Goal: Obtain resource: Download file/media

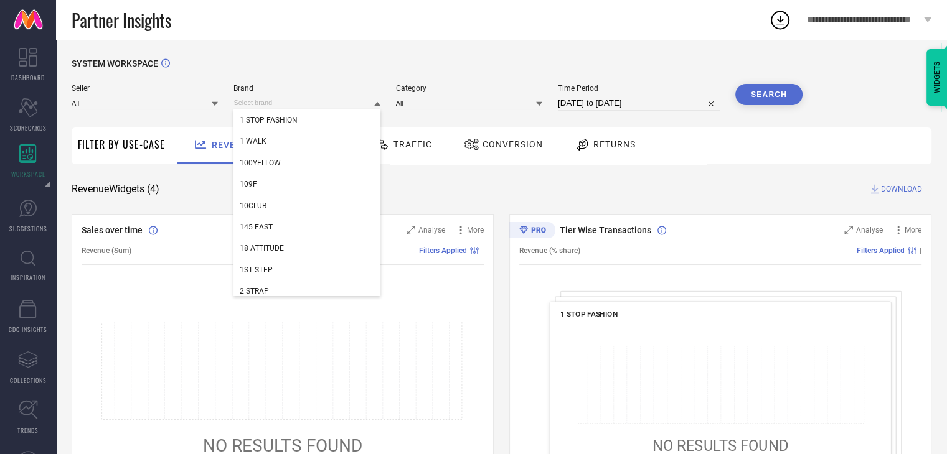
click at [273, 110] on input at bounding box center [306, 102] width 146 height 13
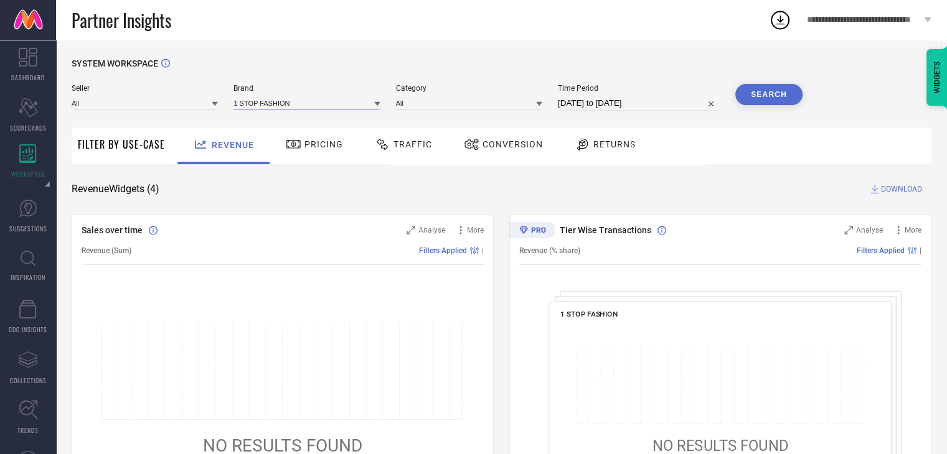
click at [273, 110] on input at bounding box center [306, 102] width 146 height 13
type input "zav"
click at [284, 132] on div "ZAVYA" at bounding box center [306, 141] width 146 height 21
click at [752, 96] on button "Search" at bounding box center [768, 94] width 67 height 21
select select "6"
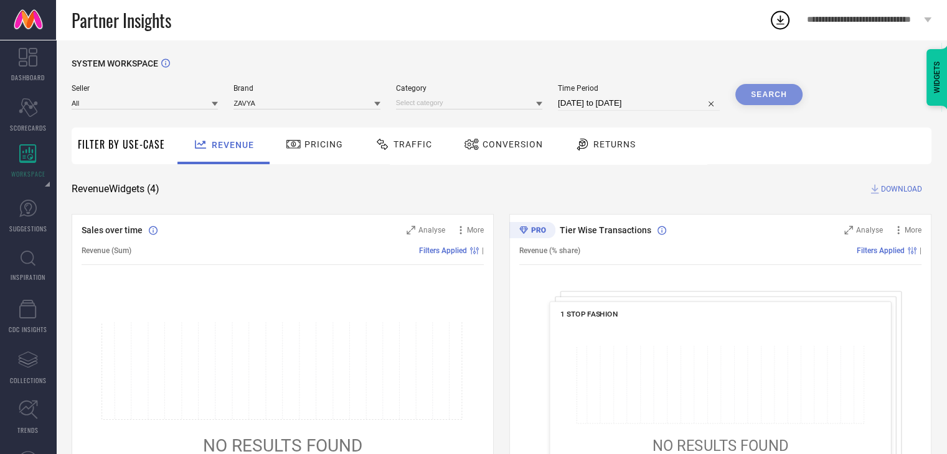
select select "2025"
select select "7"
select select "2025"
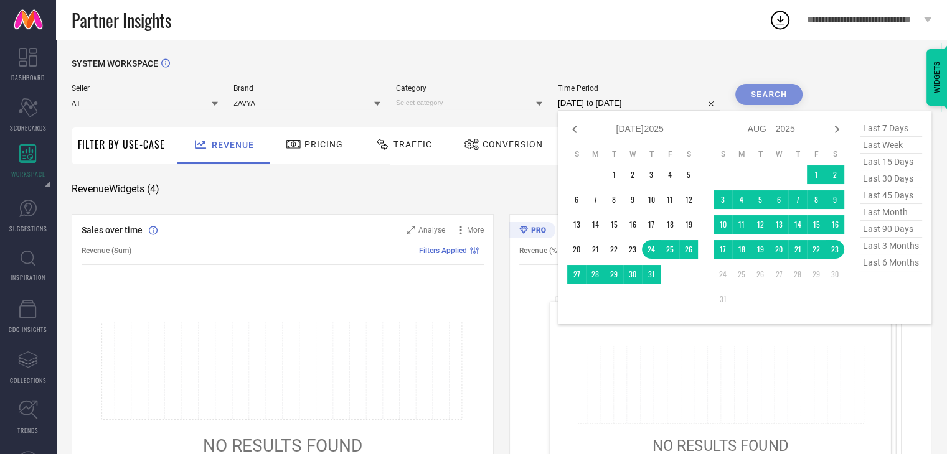
click at [647, 101] on input "[DATE] to [DATE]" at bounding box center [639, 103] width 162 height 15
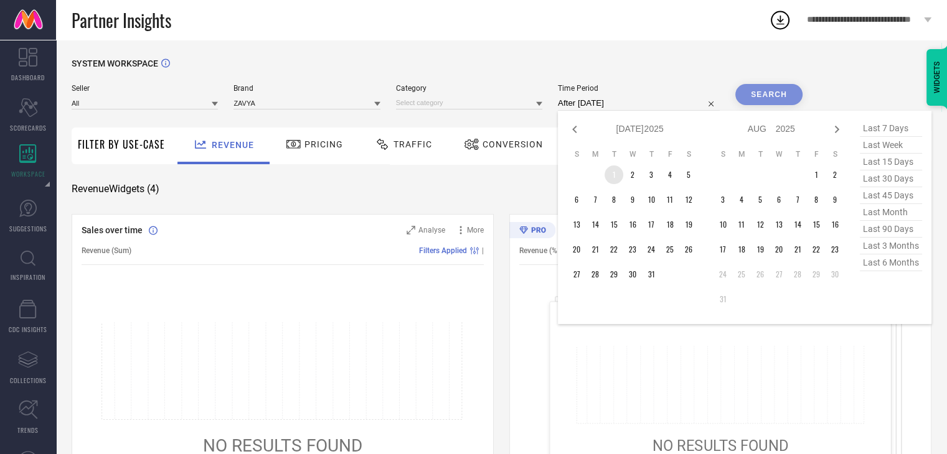
click at [609, 172] on td "1" at bounding box center [613, 175] width 19 height 19
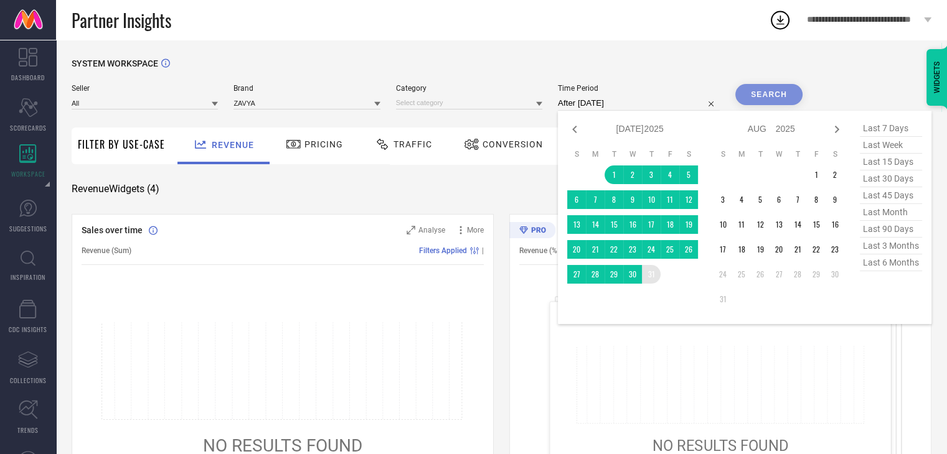
type input "[DATE] to [DATE]"
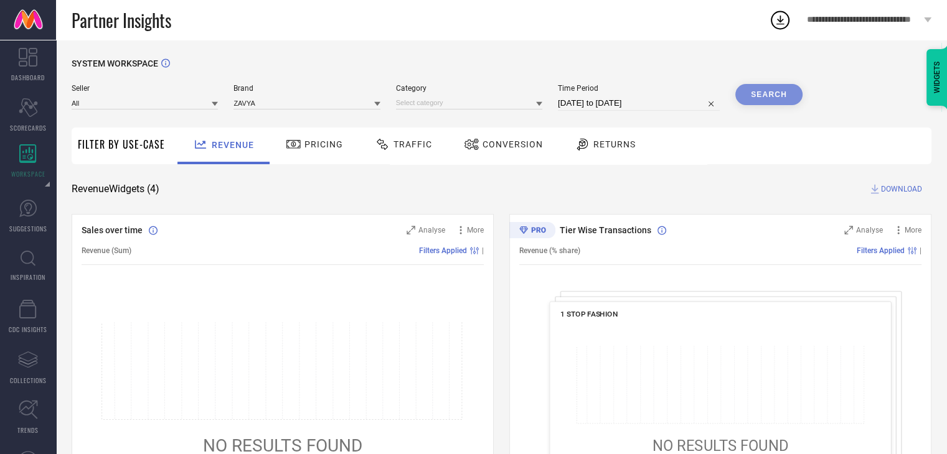
click at [762, 100] on div "Search" at bounding box center [768, 94] width 67 height 21
click at [767, 101] on div "Search" at bounding box center [768, 94] width 67 height 21
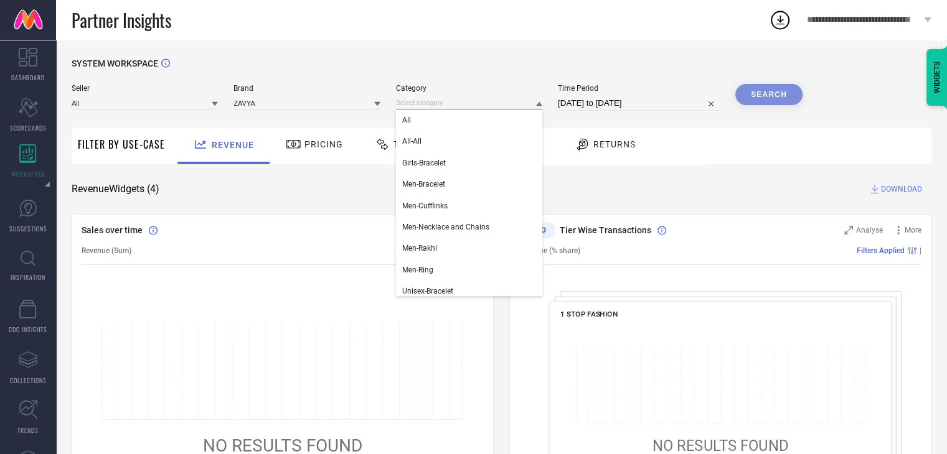
click at [464, 104] on input at bounding box center [469, 102] width 146 height 13
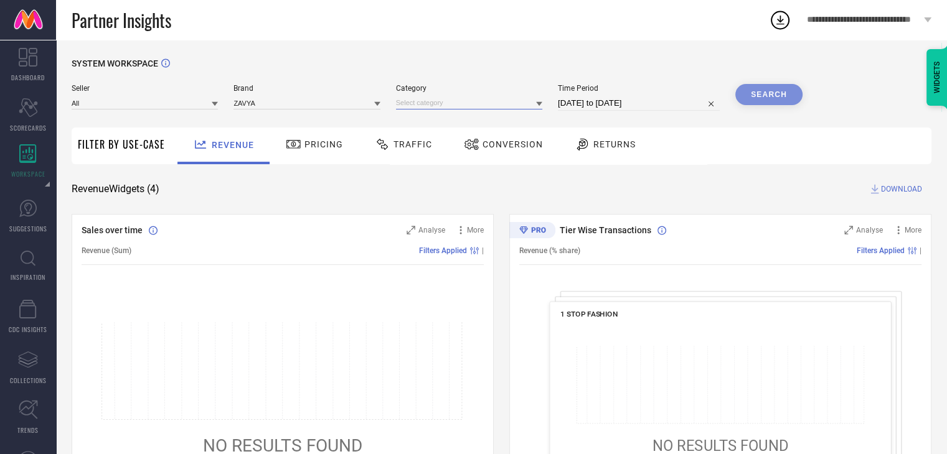
click at [433, 105] on input at bounding box center [469, 102] width 146 height 13
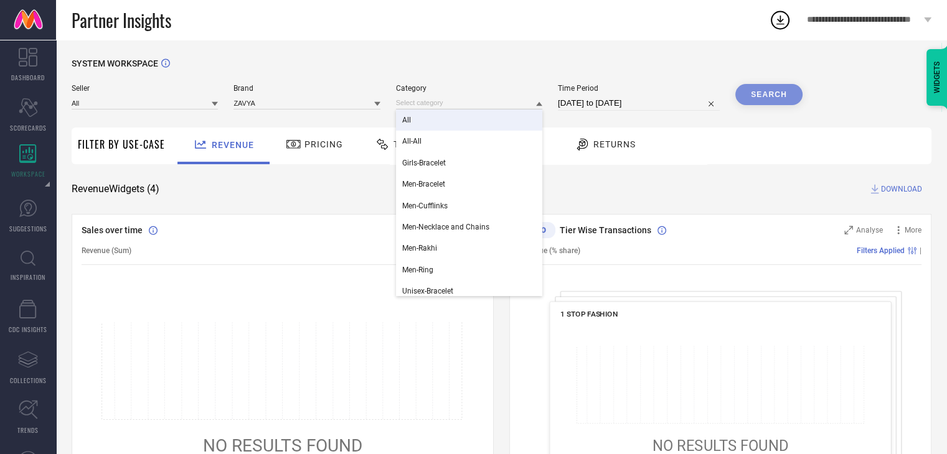
click at [429, 121] on div "All" at bounding box center [469, 120] width 146 height 21
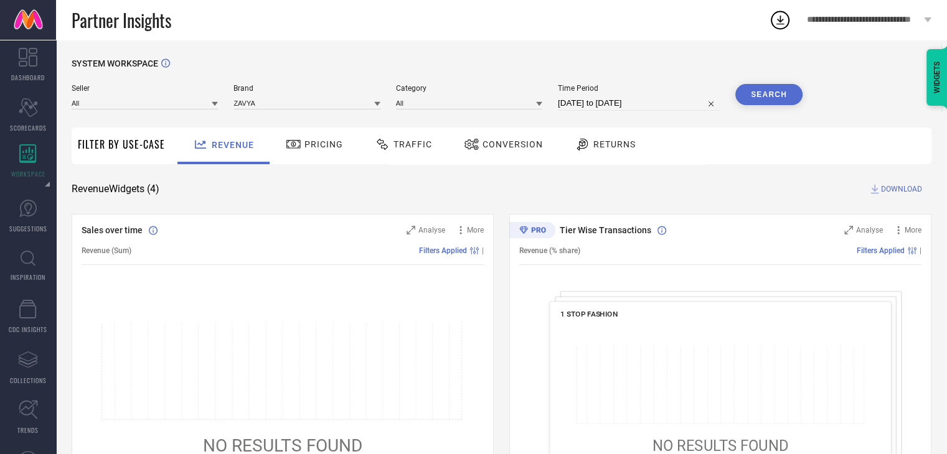
click at [757, 103] on button "Search" at bounding box center [768, 94] width 67 height 21
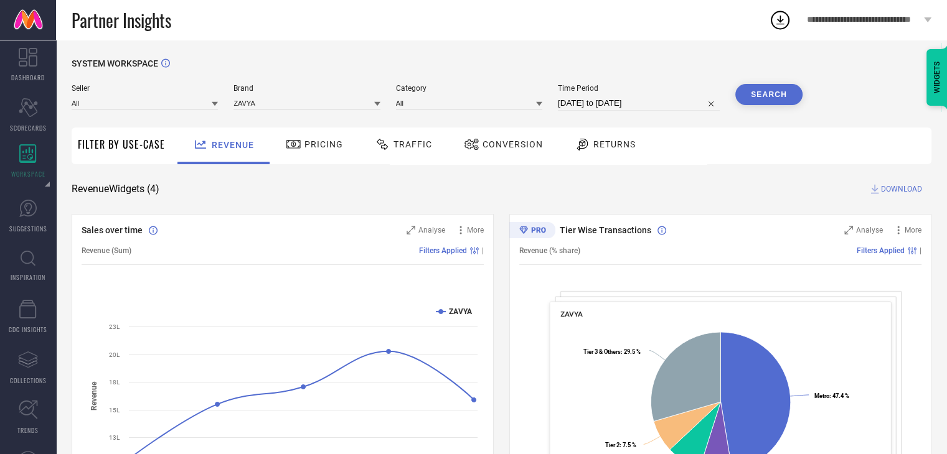
click at [489, 136] on div "Conversion" at bounding box center [503, 144] width 85 height 21
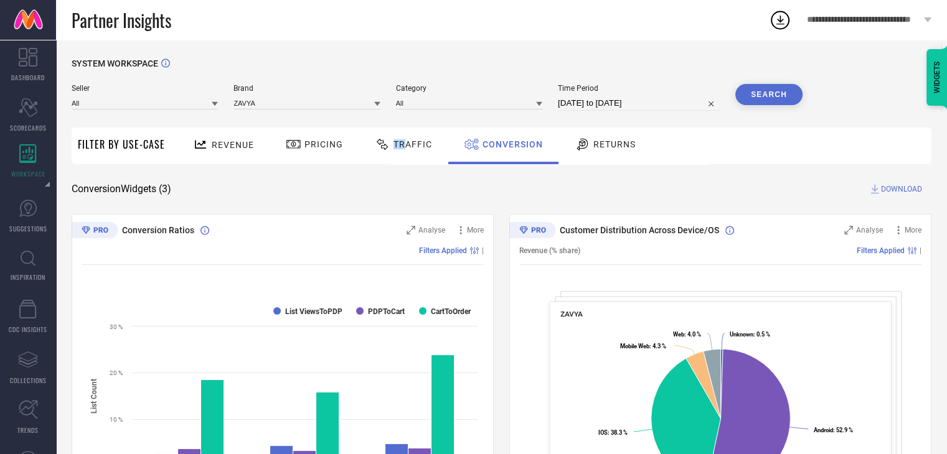
drag, startPoint x: 391, startPoint y: 141, endPoint x: 403, endPoint y: 146, distance: 13.6
click at [403, 146] on span "Traffic" at bounding box center [412, 144] width 39 height 10
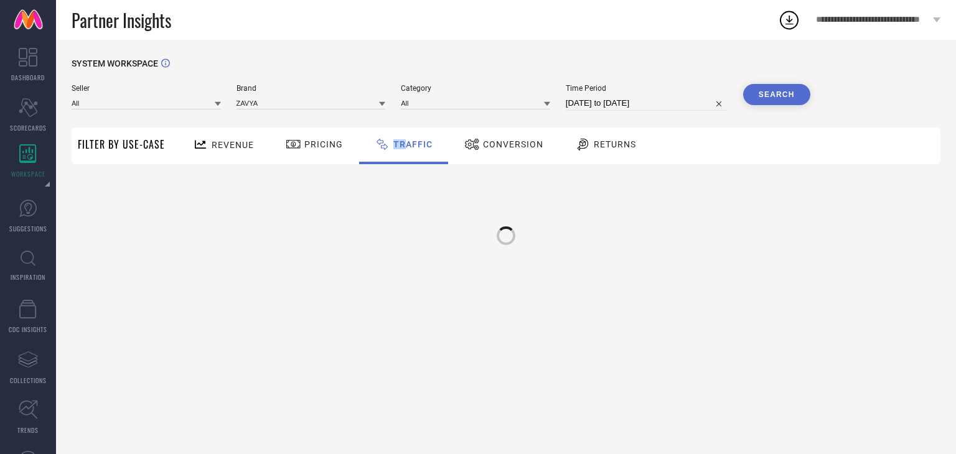
click at [403, 146] on span "Traffic" at bounding box center [412, 144] width 39 height 10
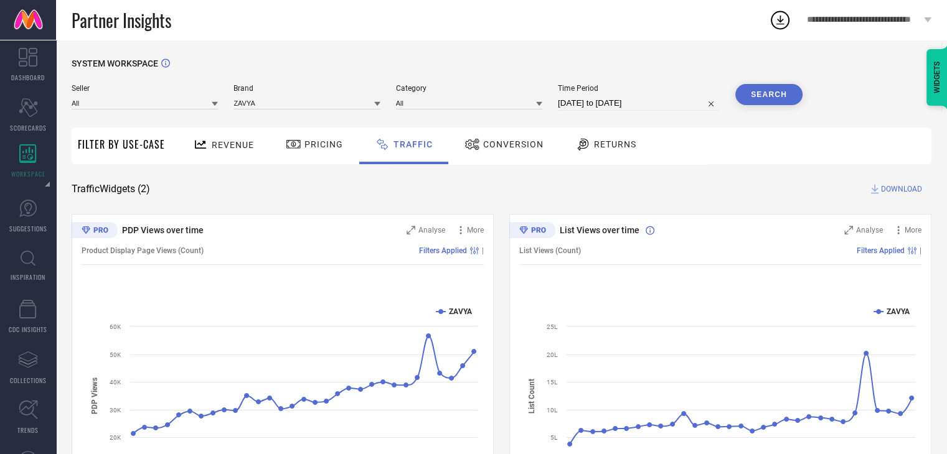
click at [119, 144] on span "Filter By Use-Case" at bounding box center [121, 144] width 87 height 15
click at [239, 144] on span "Revenue" at bounding box center [233, 145] width 42 height 10
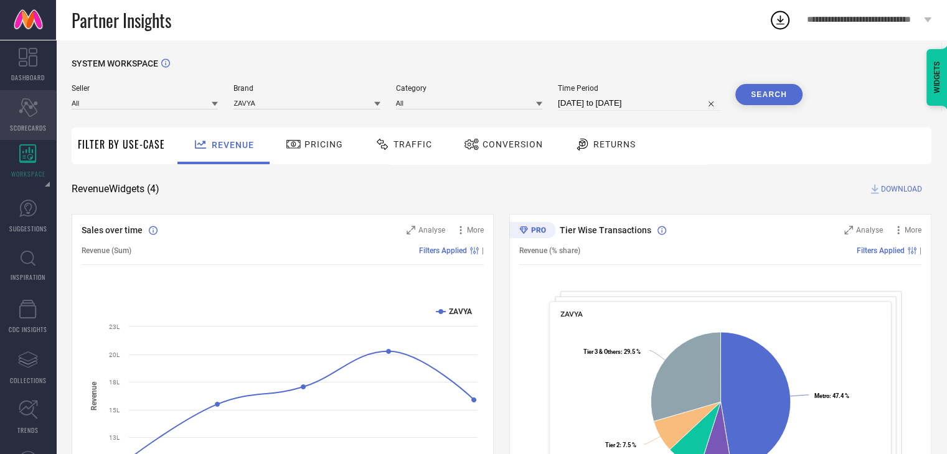
click at [39, 103] on div "Scorecard SCORECARDS" at bounding box center [28, 115] width 56 height 50
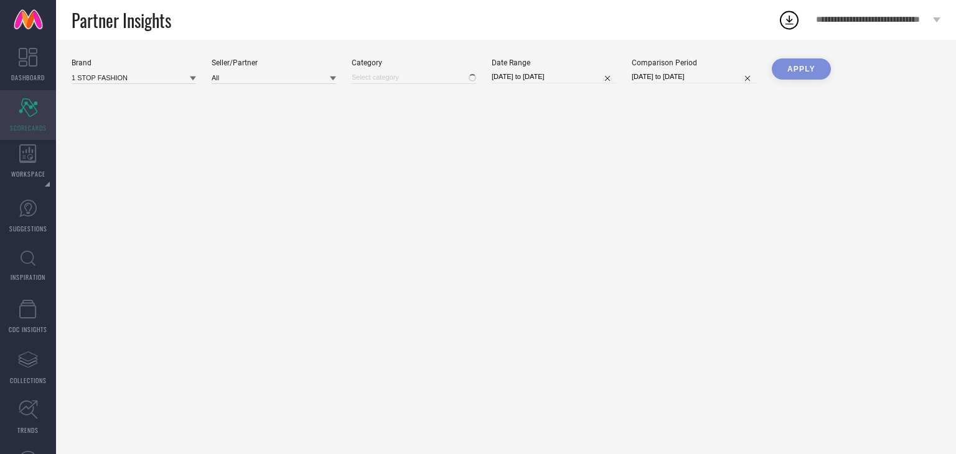
type input "All"
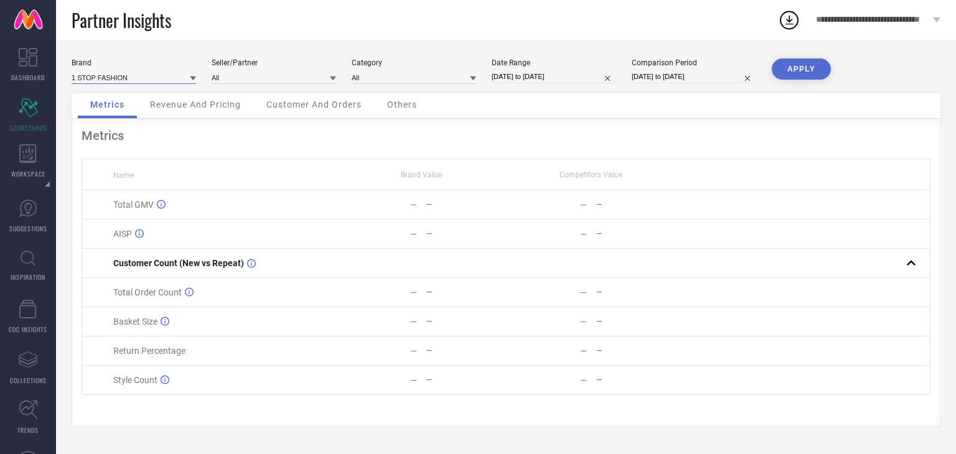
click at [130, 80] on input at bounding box center [134, 77] width 124 height 13
click at [129, 78] on input at bounding box center [134, 77] width 124 height 13
type input "zavya"
click at [138, 102] on div "ZAVYA" at bounding box center [134, 94] width 124 height 21
type input "All"
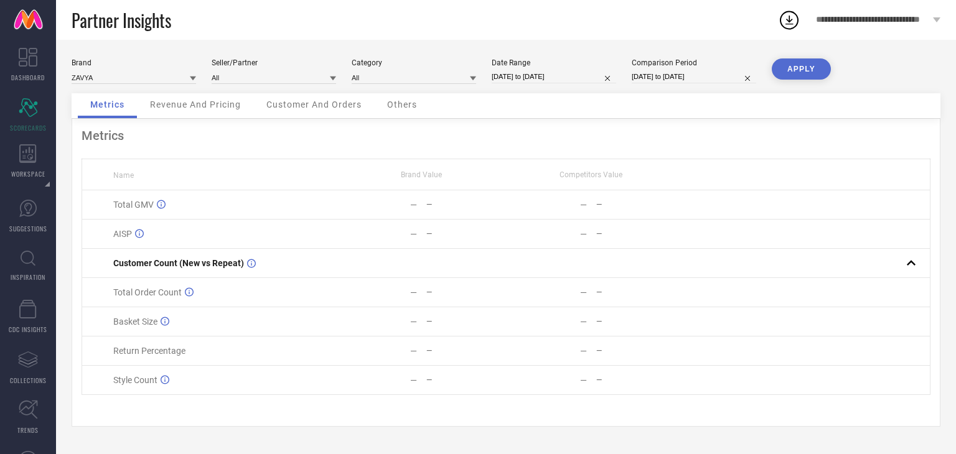
click at [808, 69] on button "APPLY" at bounding box center [801, 68] width 59 height 21
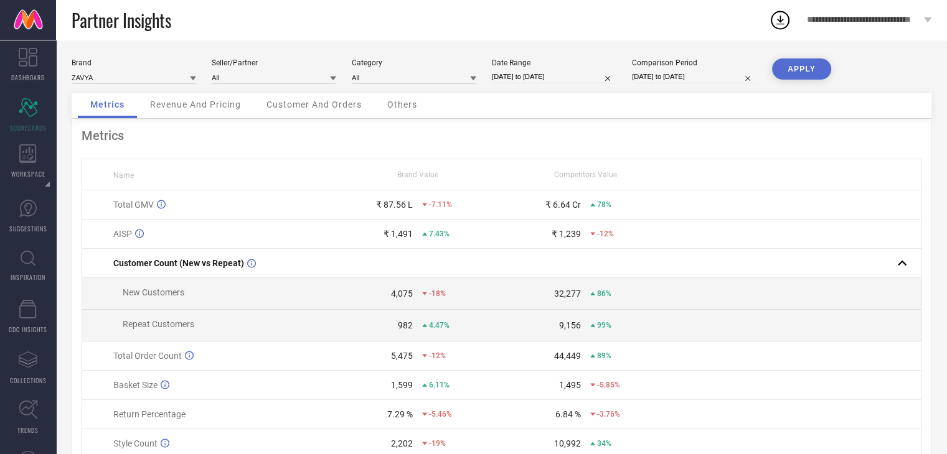
click at [321, 114] on div "Customer And Orders" at bounding box center [314, 105] width 120 height 25
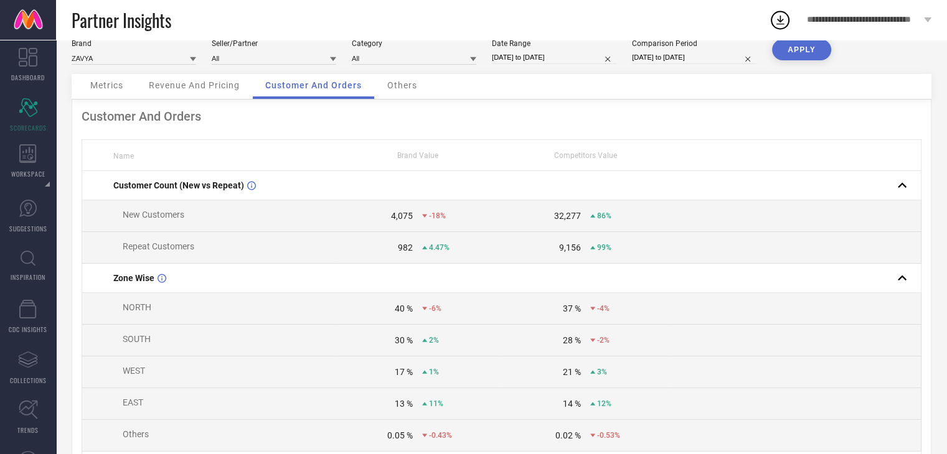
scroll to position [20, 0]
select select "6"
select select "2025"
select select "7"
select select "2025"
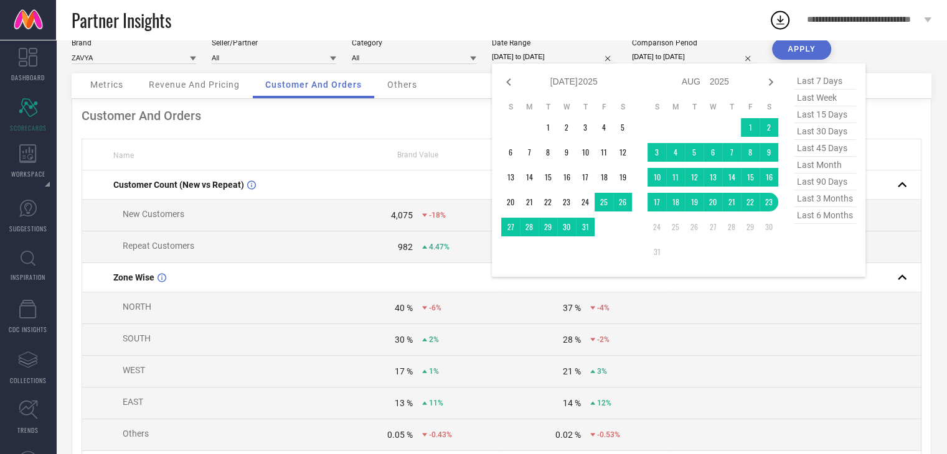
click at [513, 58] on input "[DATE] to [DATE]" at bounding box center [554, 56] width 124 height 13
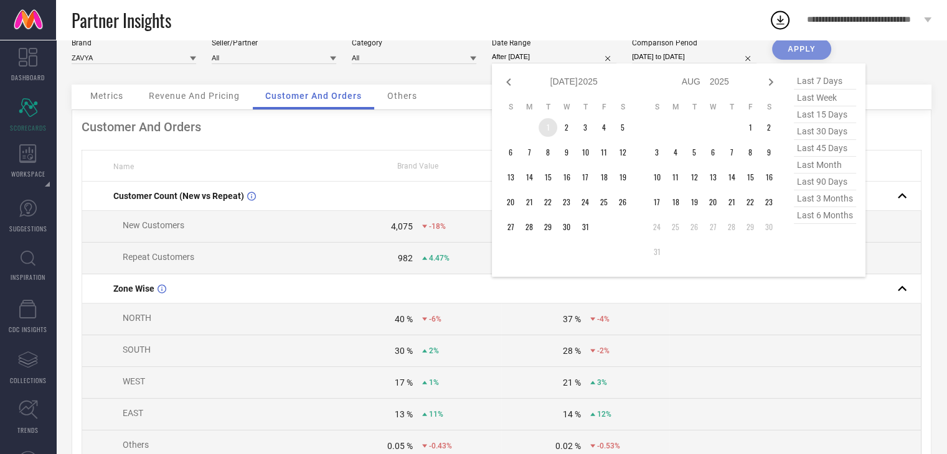
click at [548, 123] on td "1" at bounding box center [547, 127] width 19 height 19
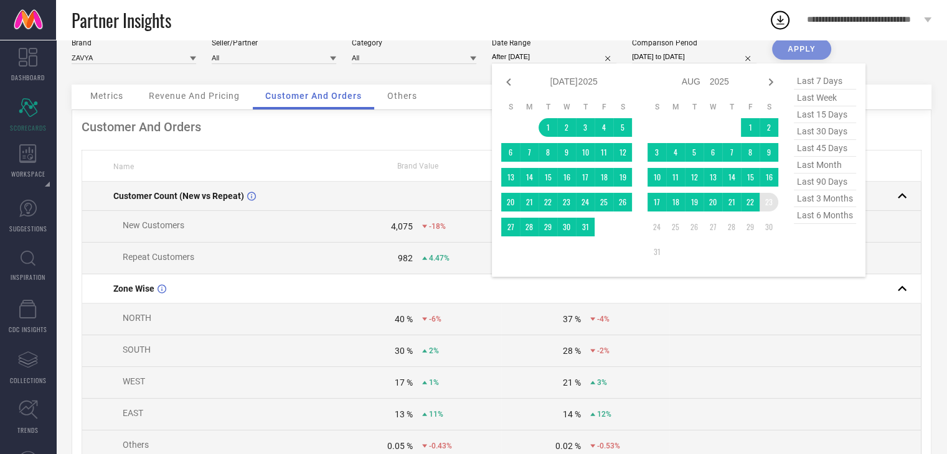
type input "[DATE] to [DATE]"
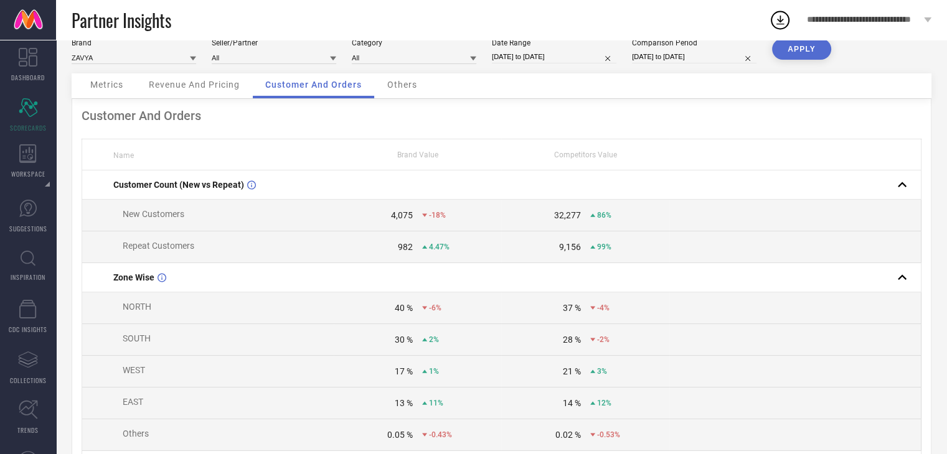
click at [792, 47] on button "APPLY" at bounding box center [801, 49] width 59 height 21
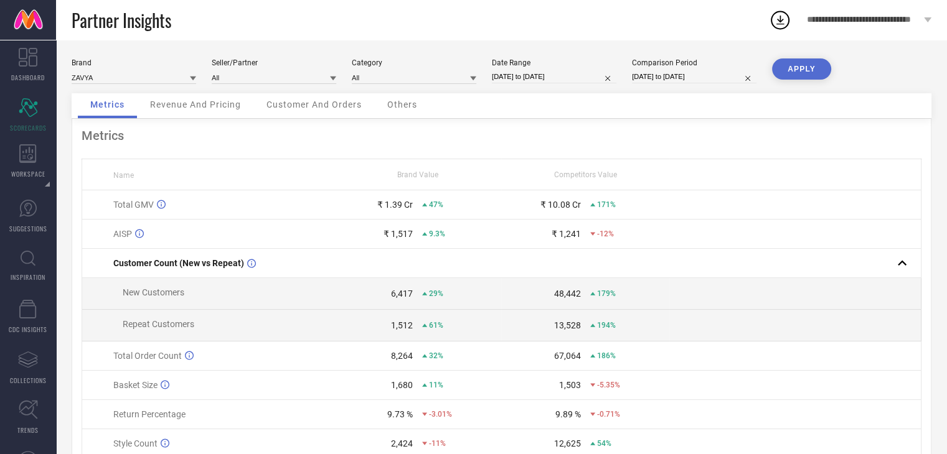
select select "6"
select select "2025"
select select "7"
select select "2025"
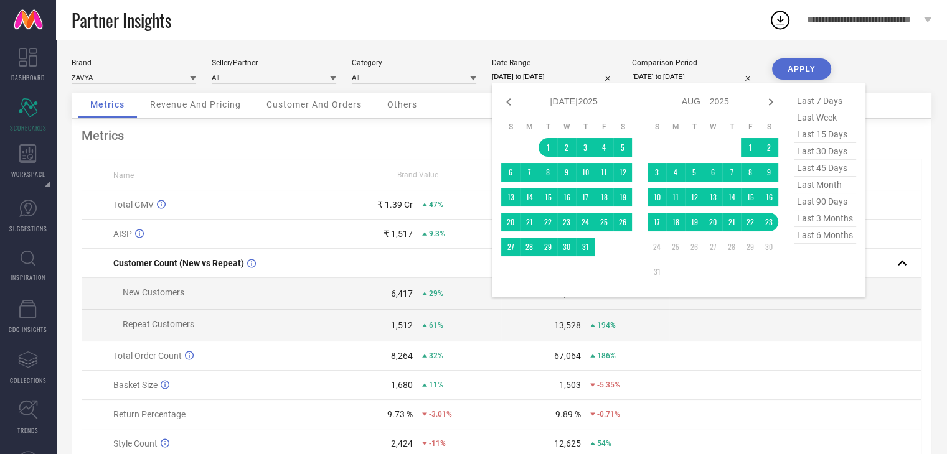
click at [548, 78] on input "[DATE] to [DATE]" at bounding box center [554, 76] width 124 height 13
click at [742, 143] on td "1" at bounding box center [750, 147] width 19 height 19
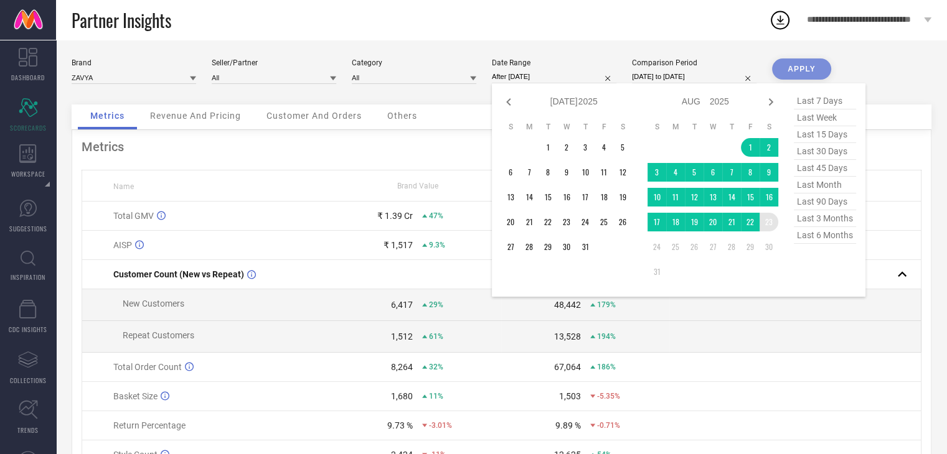
type input "[DATE] to [DATE]"
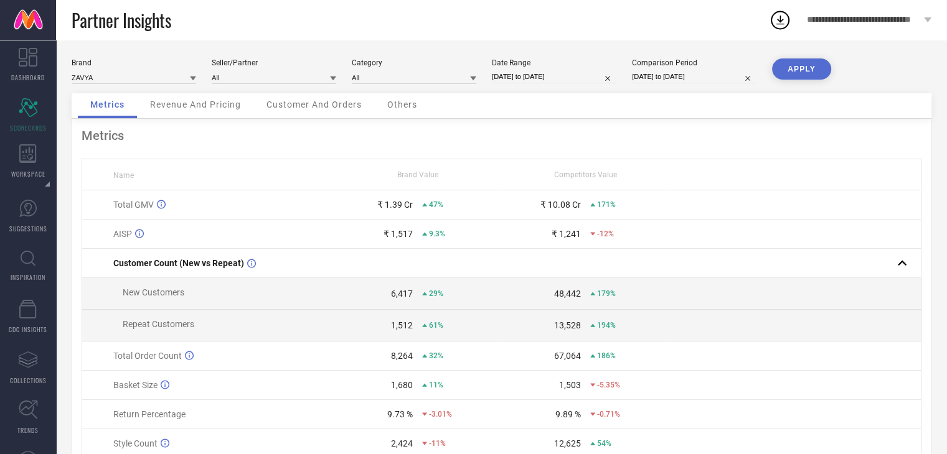
click at [803, 68] on button "APPLY" at bounding box center [801, 68] width 59 height 21
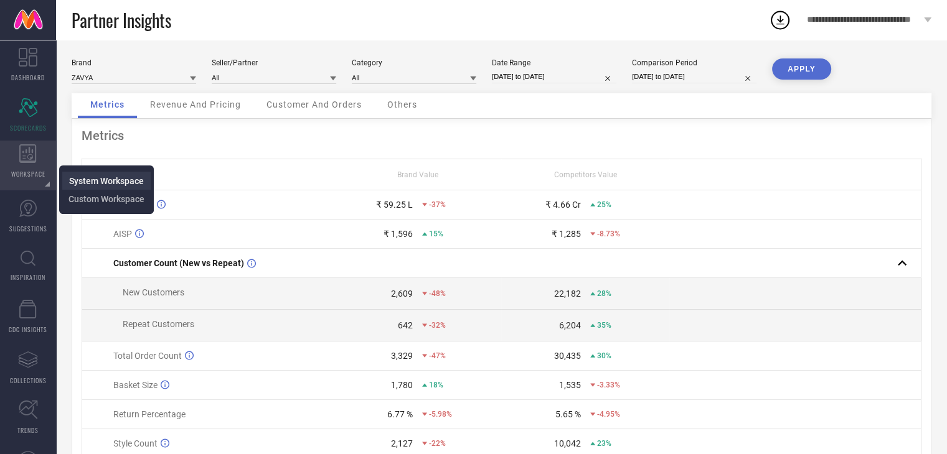
click at [85, 180] on span "System Workspace" at bounding box center [106, 181] width 75 height 10
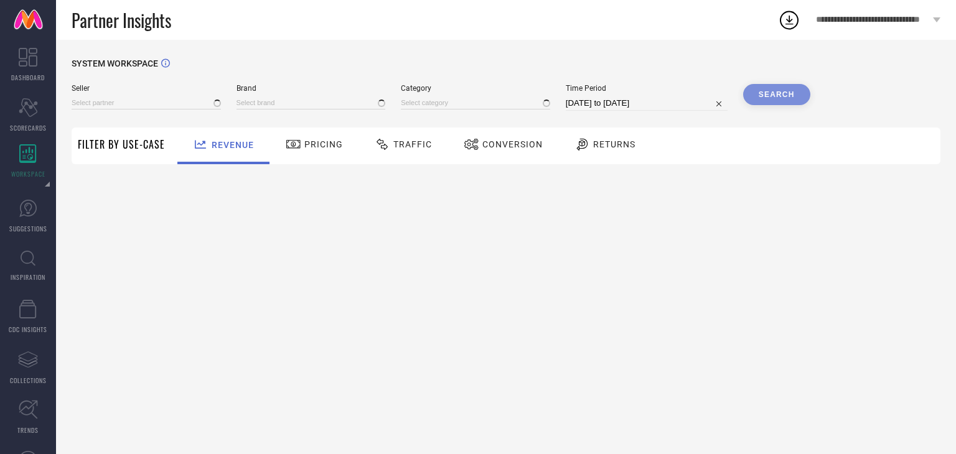
type input "All"
type input "1 STOP FASHION"
type input "All"
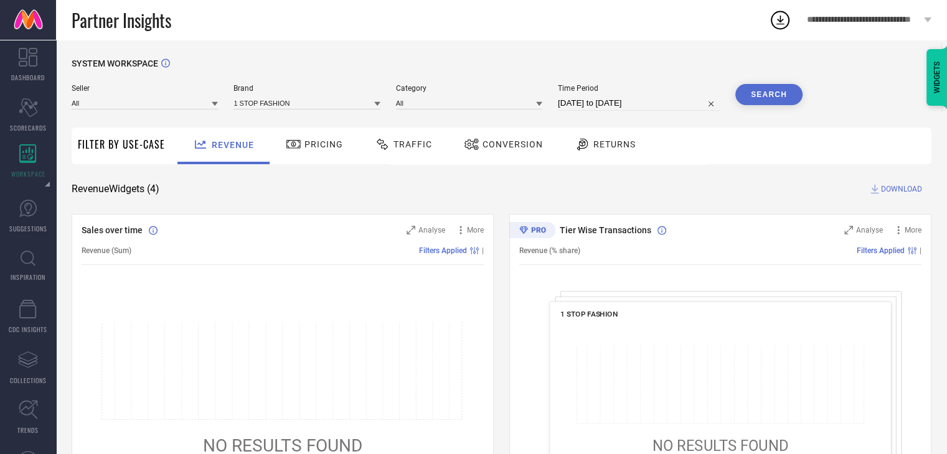
click at [406, 152] on div "Traffic" at bounding box center [403, 144] width 63 height 21
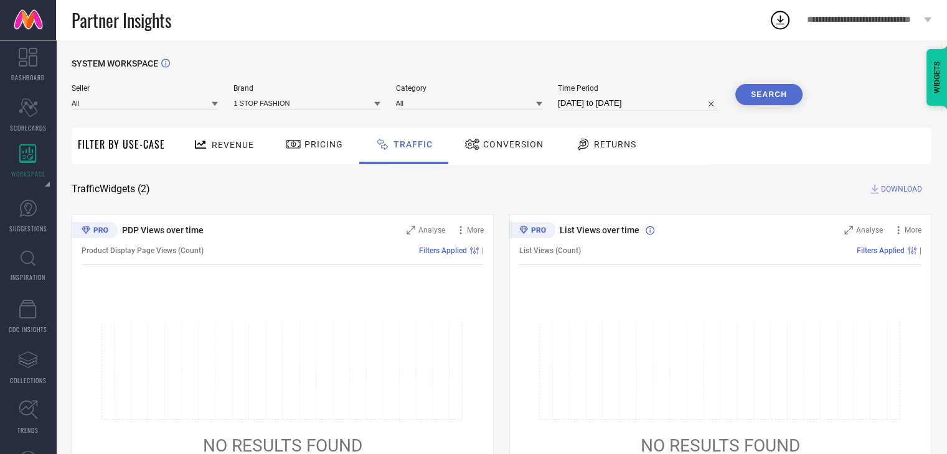
click at [234, 147] on span "Revenue" at bounding box center [233, 145] width 42 height 10
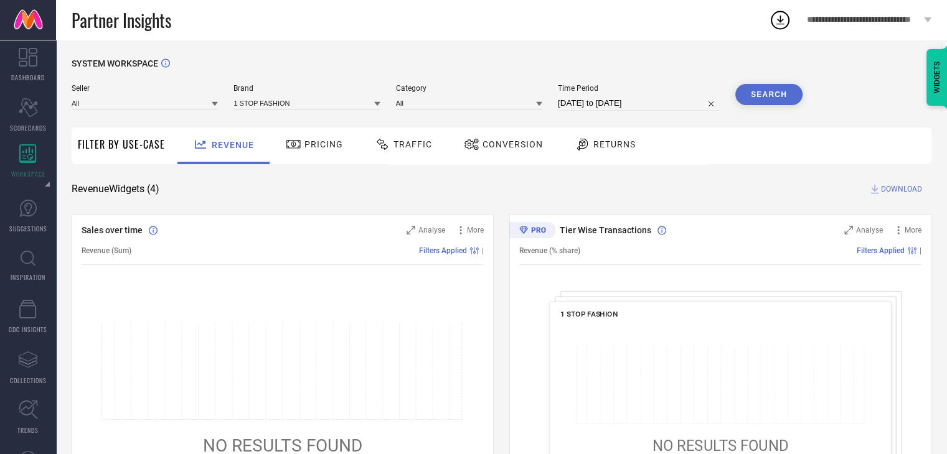
select select "6"
select select "2025"
select select "7"
select select "2025"
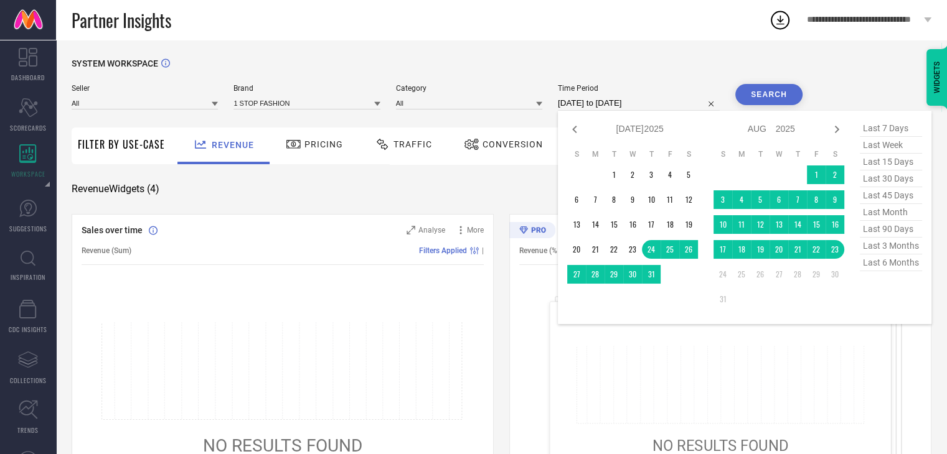
click at [573, 110] on input "[DATE] to [DATE]" at bounding box center [639, 103] width 162 height 15
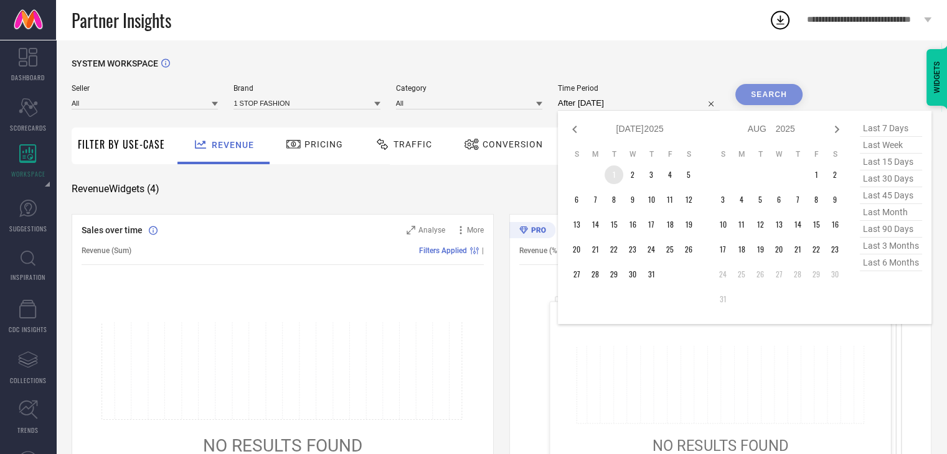
click at [612, 175] on td "1" at bounding box center [613, 175] width 19 height 19
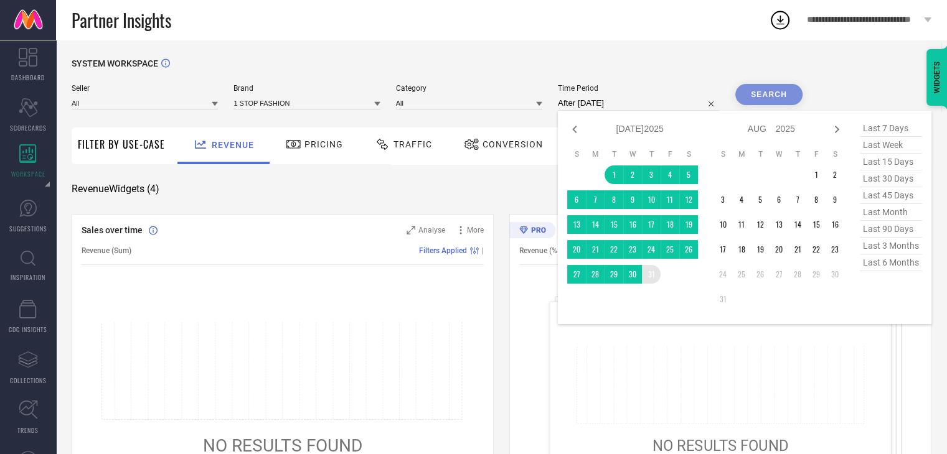
type input "[DATE] to [DATE]"
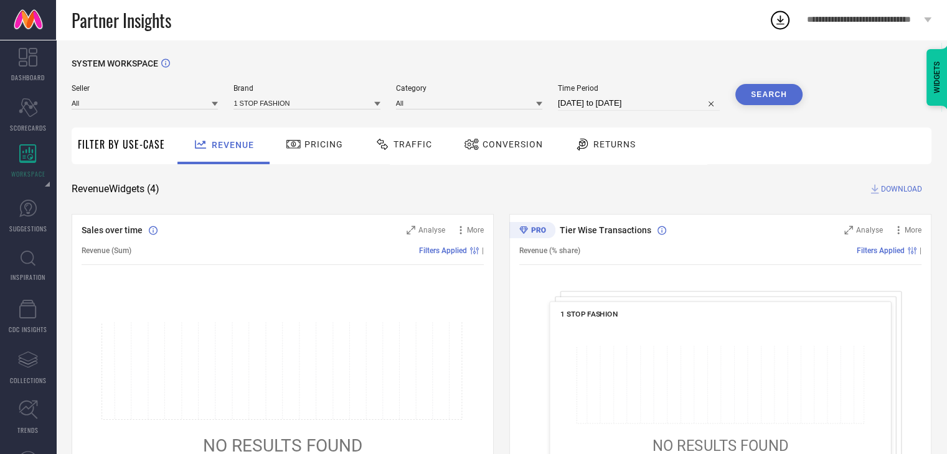
click at [776, 100] on button "Search" at bounding box center [768, 94] width 67 height 21
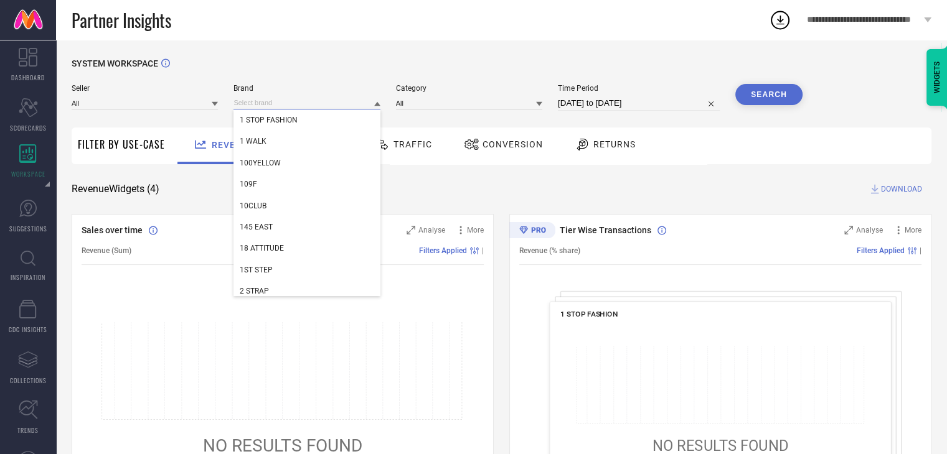
click at [270, 105] on input at bounding box center [306, 102] width 146 height 13
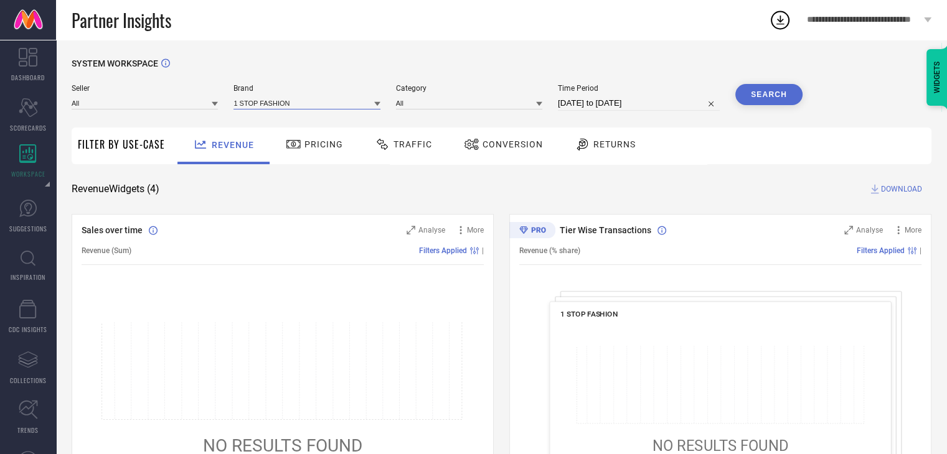
click at [270, 105] on input at bounding box center [306, 102] width 146 height 13
type input "zav"
click at [292, 147] on div "ZAVYA" at bounding box center [306, 141] width 146 height 21
click at [429, 99] on input at bounding box center [469, 102] width 146 height 13
click at [453, 100] on input at bounding box center [469, 102] width 146 height 13
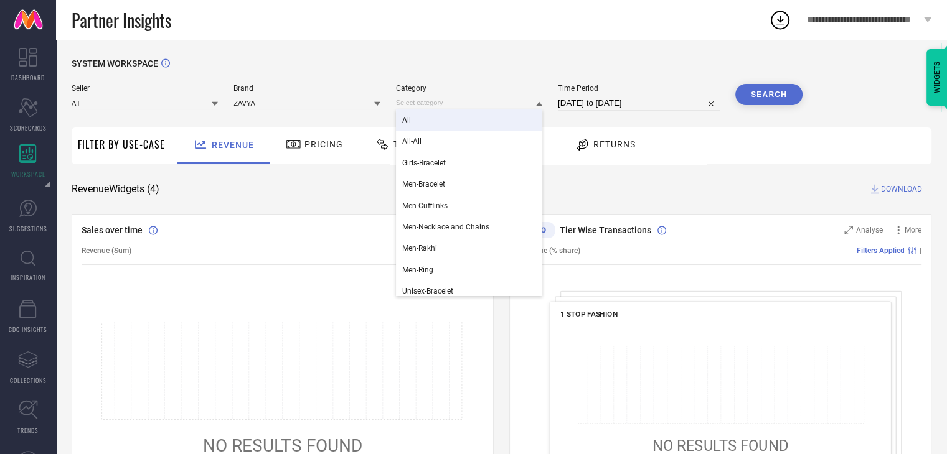
click at [451, 118] on div "All" at bounding box center [469, 120] width 146 height 21
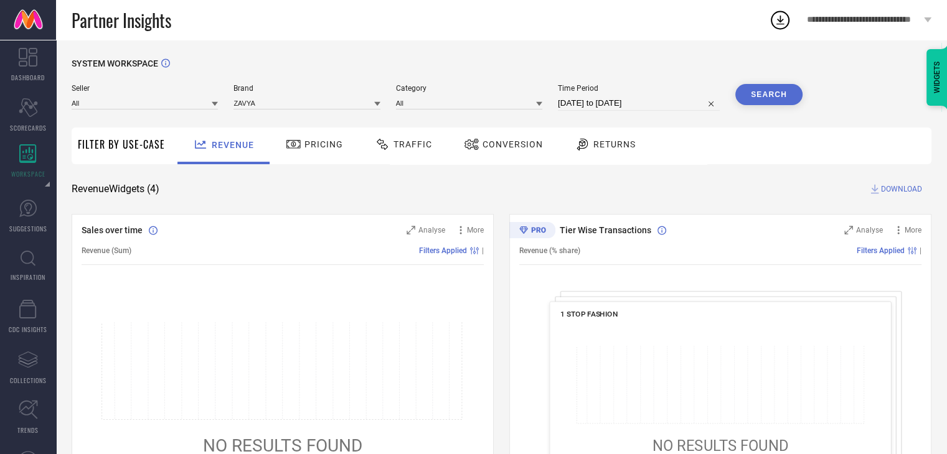
select select "6"
select select "2025"
select select "7"
select select "2025"
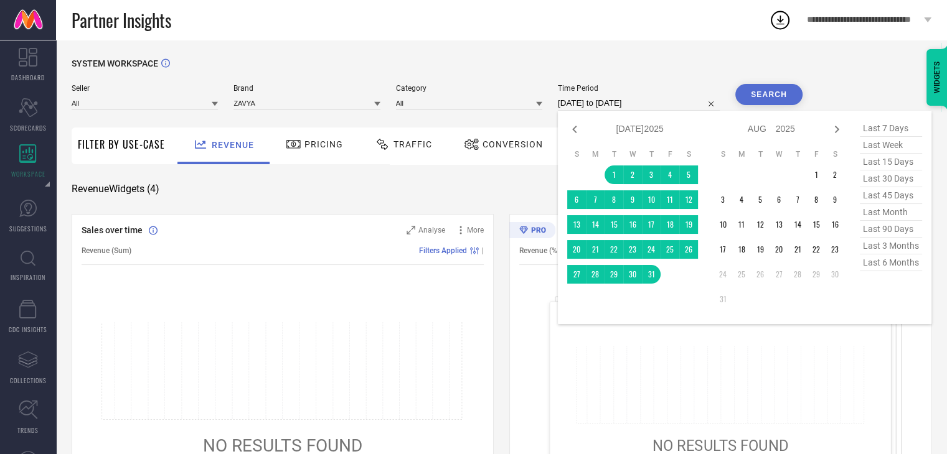
click at [575, 108] on input "[DATE] to [DATE]" at bounding box center [639, 103] width 162 height 15
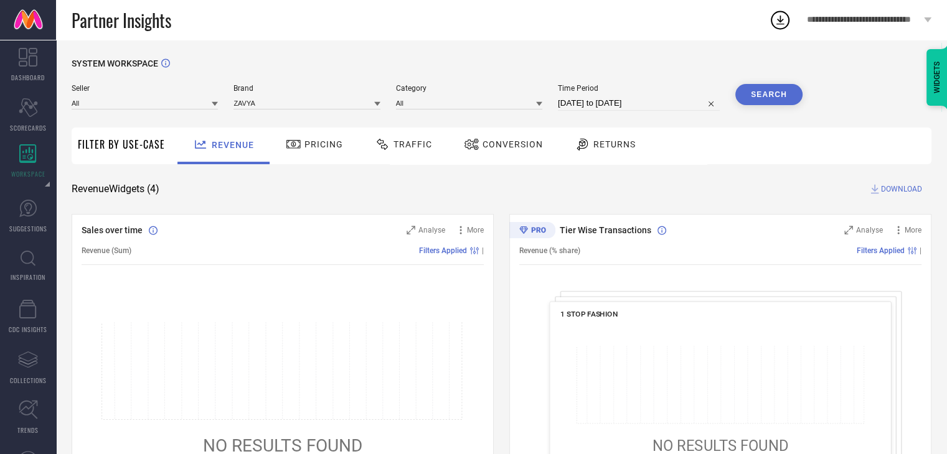
click at [751, 95] on button "Search" at bounding box center [768, 94] width 67 height 21
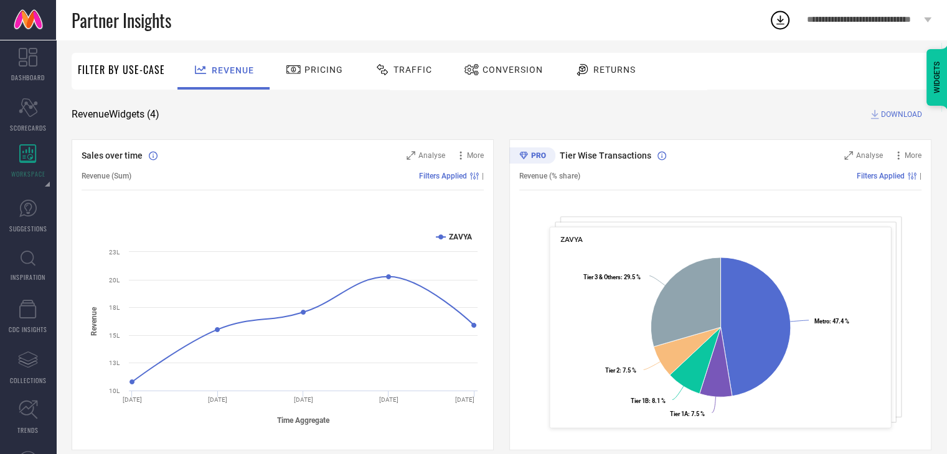
scroll to position [75, 0]
click at [891, 115] on span "DOWNLOAD" at bounding box center [901, 114] width 41 height 12
click at [723, 100] on div "SYSTEM WORKSPACE Seller All Brand ZAVYA Category All Time Period [DATE] to [DAT…" at bounding box center [501, 380] width 859 height 793
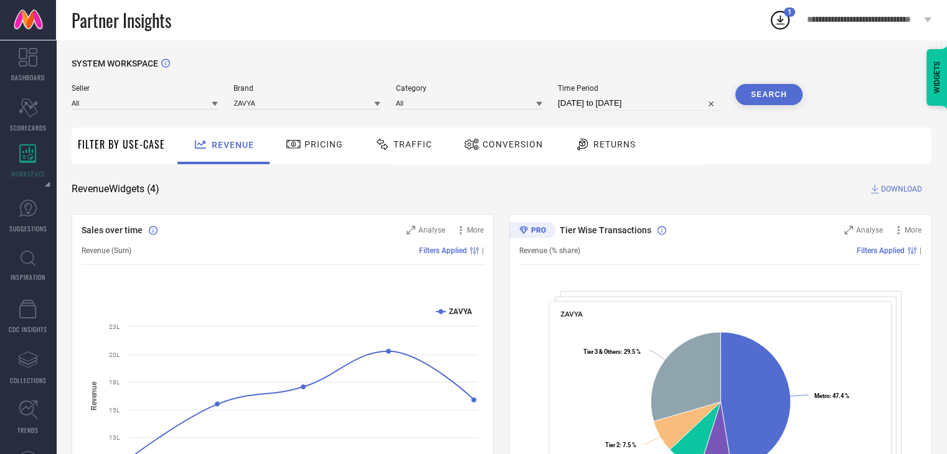
select select "6"
select select "2025"
select select "7"
select select "2025"
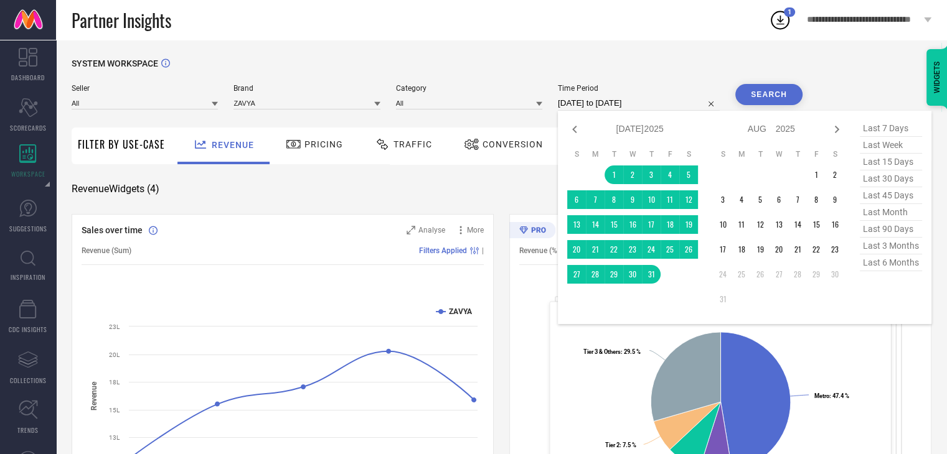
click at [584, 110] on input "[DATE] to [DATE]" at bounding box center [639, 103] width 162 height 15
click at [571, 135] on icon at bounding box center [574, 129] width 15 height 15
select select "5"
select select "2025"
select select "6"
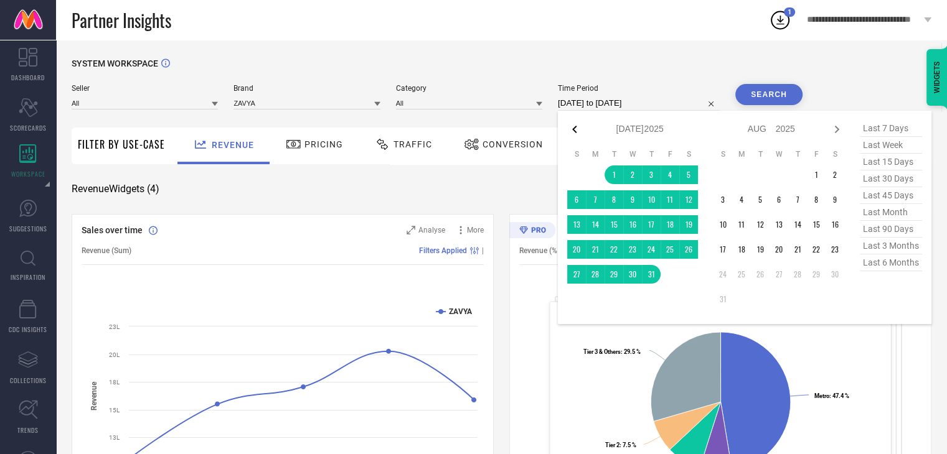
select select "2025"
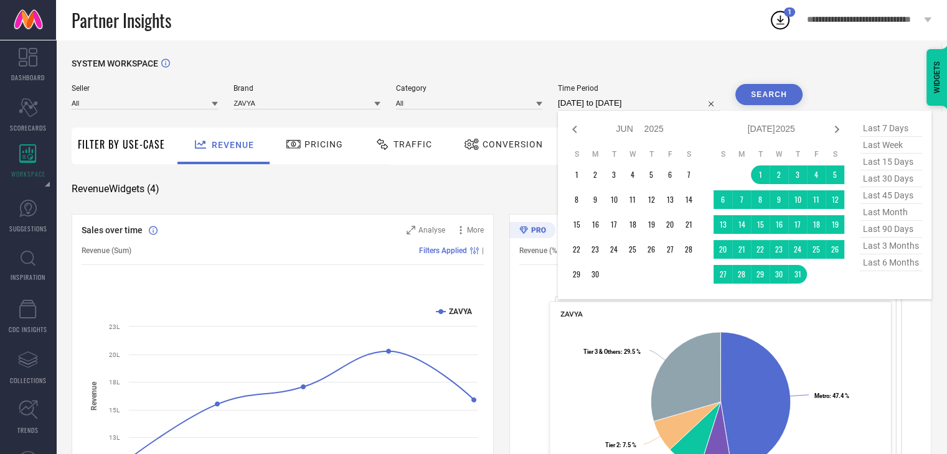
click at [890, 228] on span "last 90 days" at bounding box center [890, 229] width 62 height 17
type input "[DATE] to [DATE]"
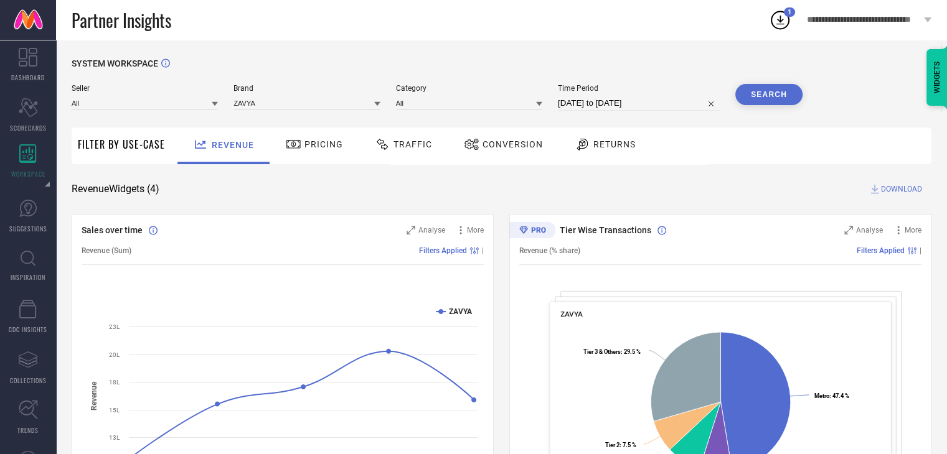
click at [779, 95] on button "Search" at bounding box center [768, 94] width 67 height 21
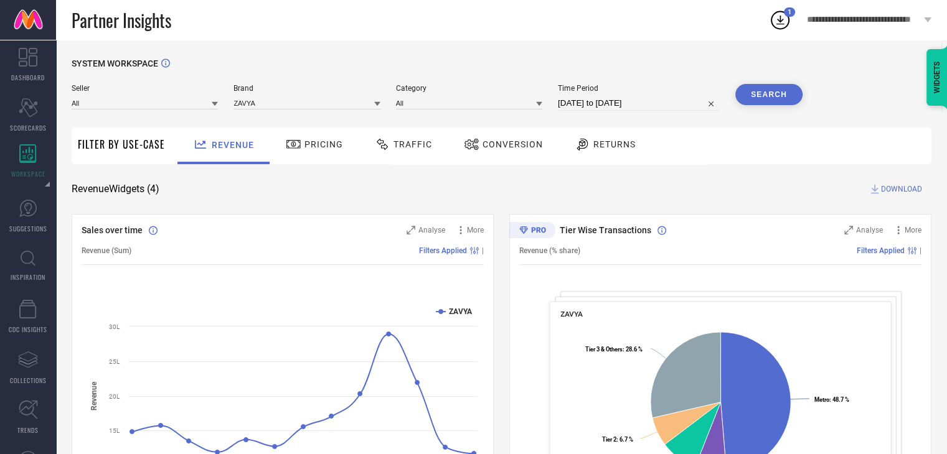
click at [905, 185] on span "DOWNLOAD" at bounding box center [901, 189] width 41 height 12
